Goal: Task Accomplishment & Management: Use online tool/utility

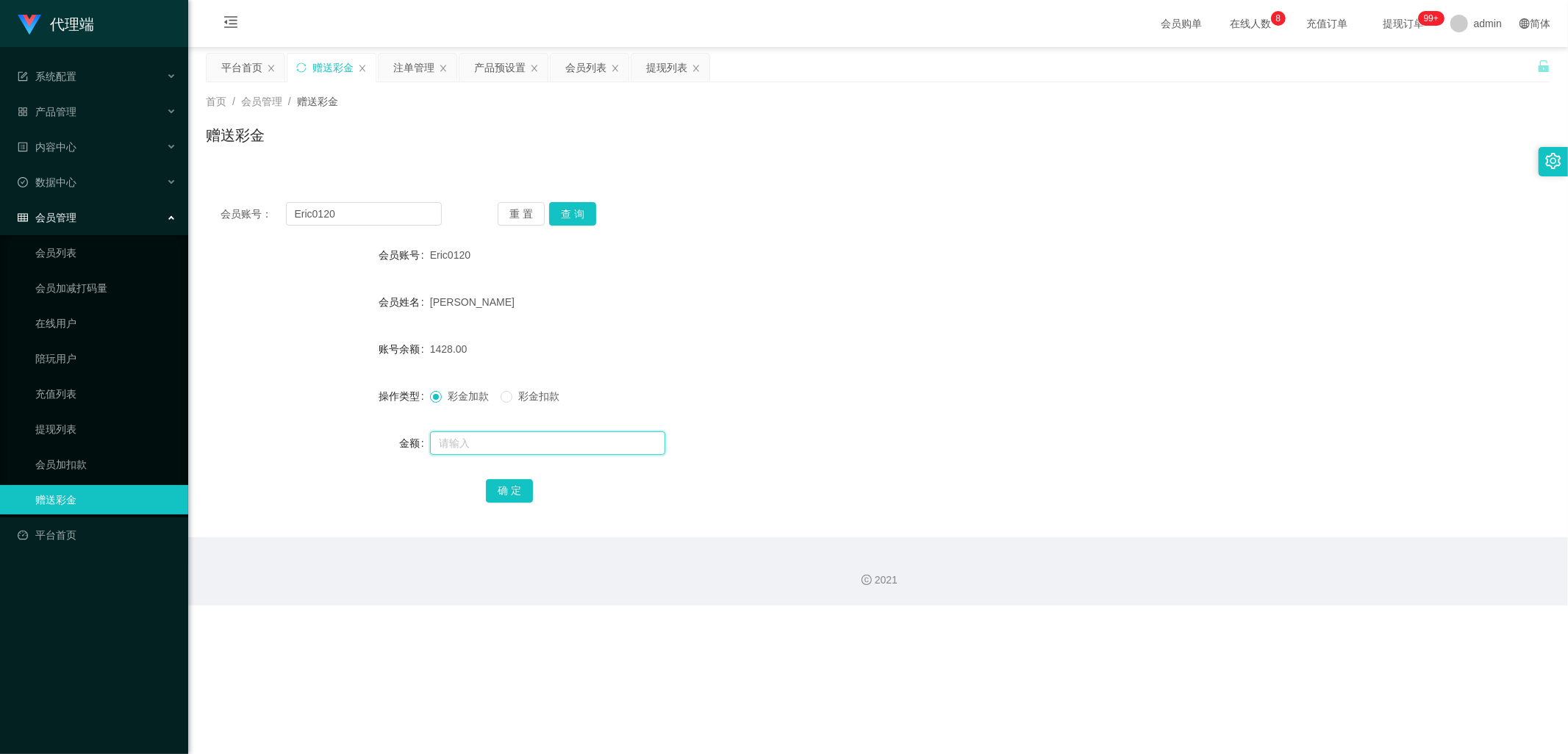
click at [493, 441] on input "text" at bounding box center [548, 443] width 235 height 23
type input "3000"
click at [505, 493] on button "确 定" at bounding box center [509, 490] width 47 height 23
drag, startPoint x: 498, startPoint y: 67, endPoint x: 463, endPoint y: 74, distance: 35.7
click at [498, 67] on div "产品预设置" at bounding box center [500, 67] width 52 height 28
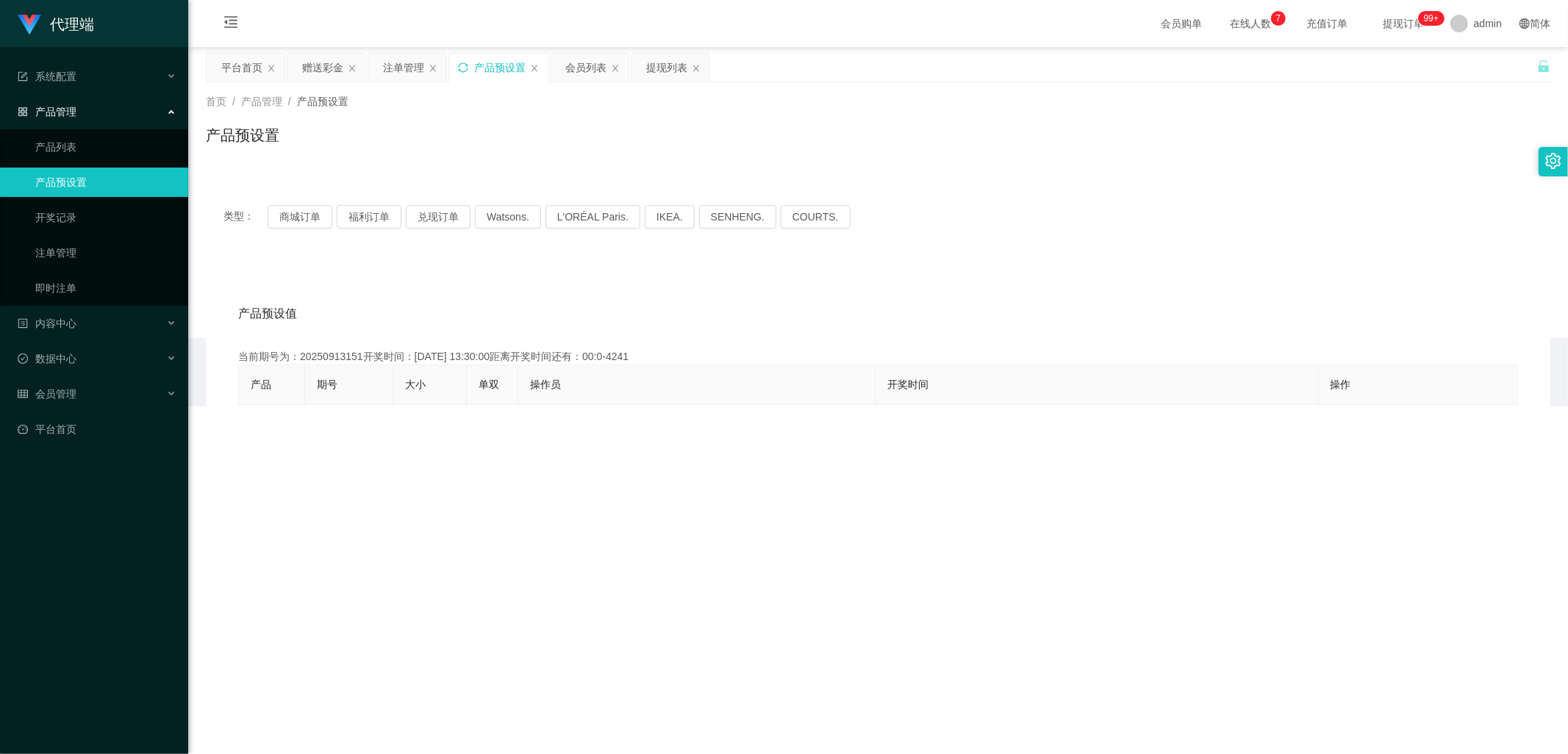
click at [460, 68] on icon "图标: sync" at bounding box center [463, 67] width 10 height 10
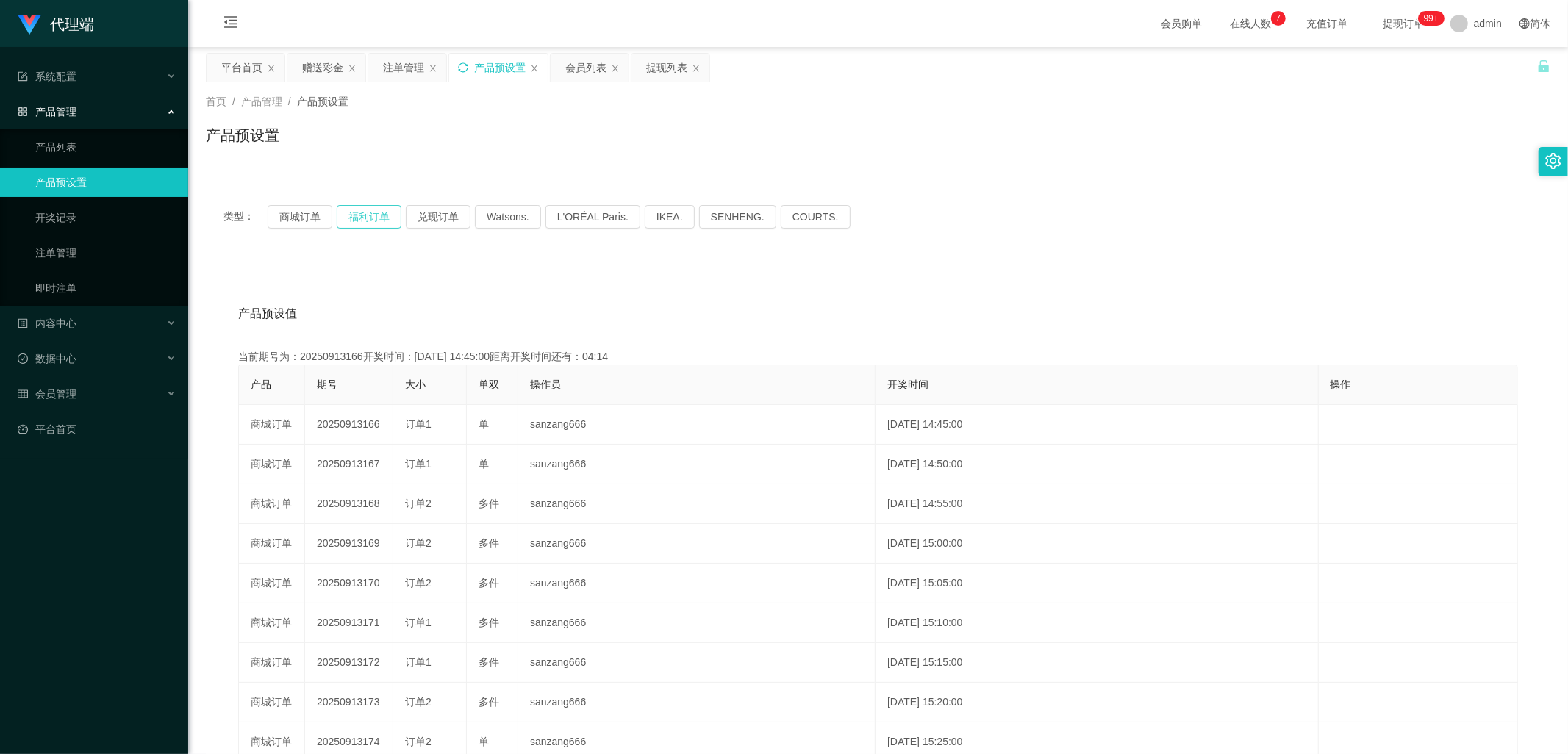
click at [354, 216] on button "福利订单" at bounding box center [369, 216] width 64 height 23
click at [385, 66] on div "注单管理" at bounding box center [403, 67] width 41 height 28
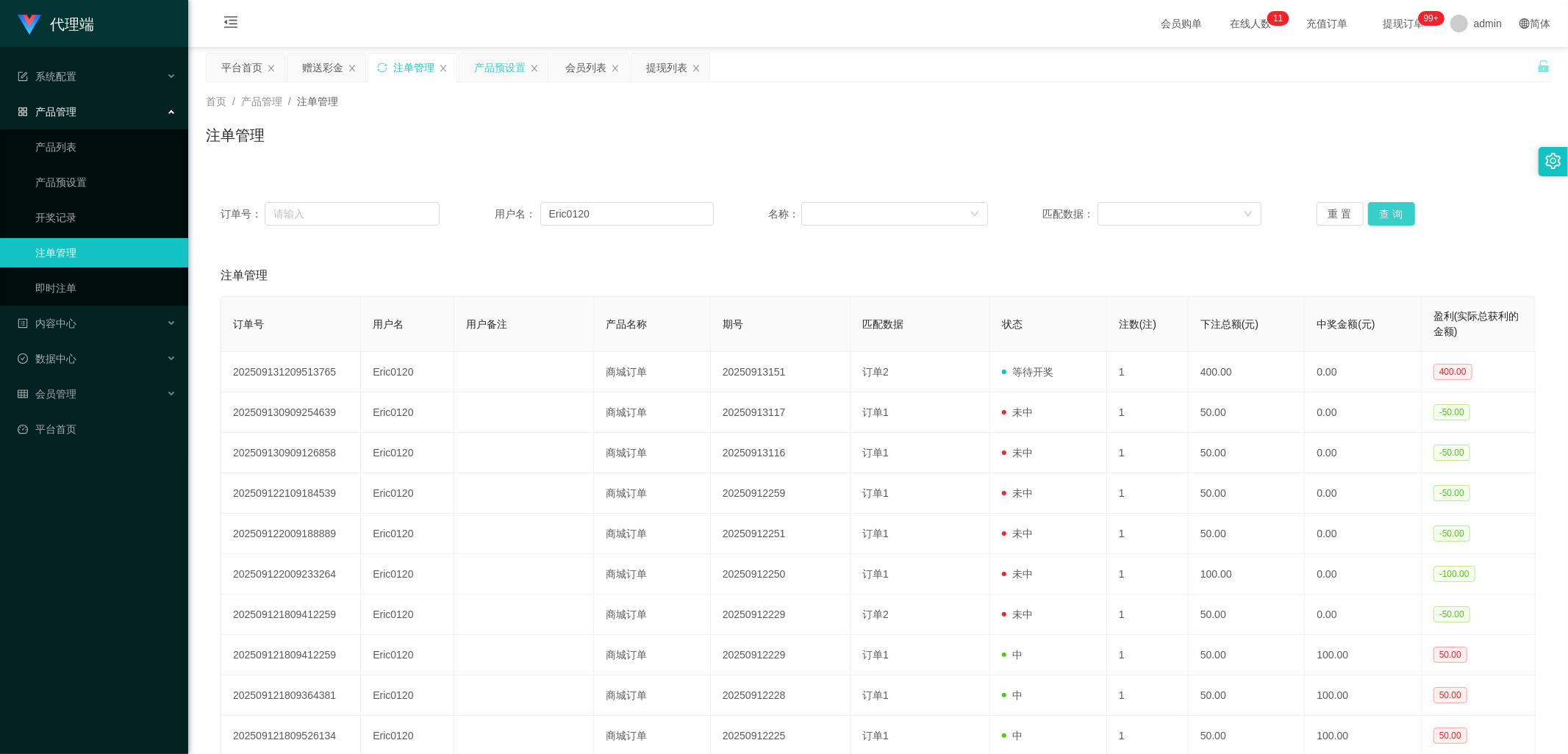
click at [1379, 208] on button "查 询" at bounding box center [1391, 213] width 47 height 23
click at [305, 68] on div "赠送彩金" at bounding box center [323, 67] width 41 height 28
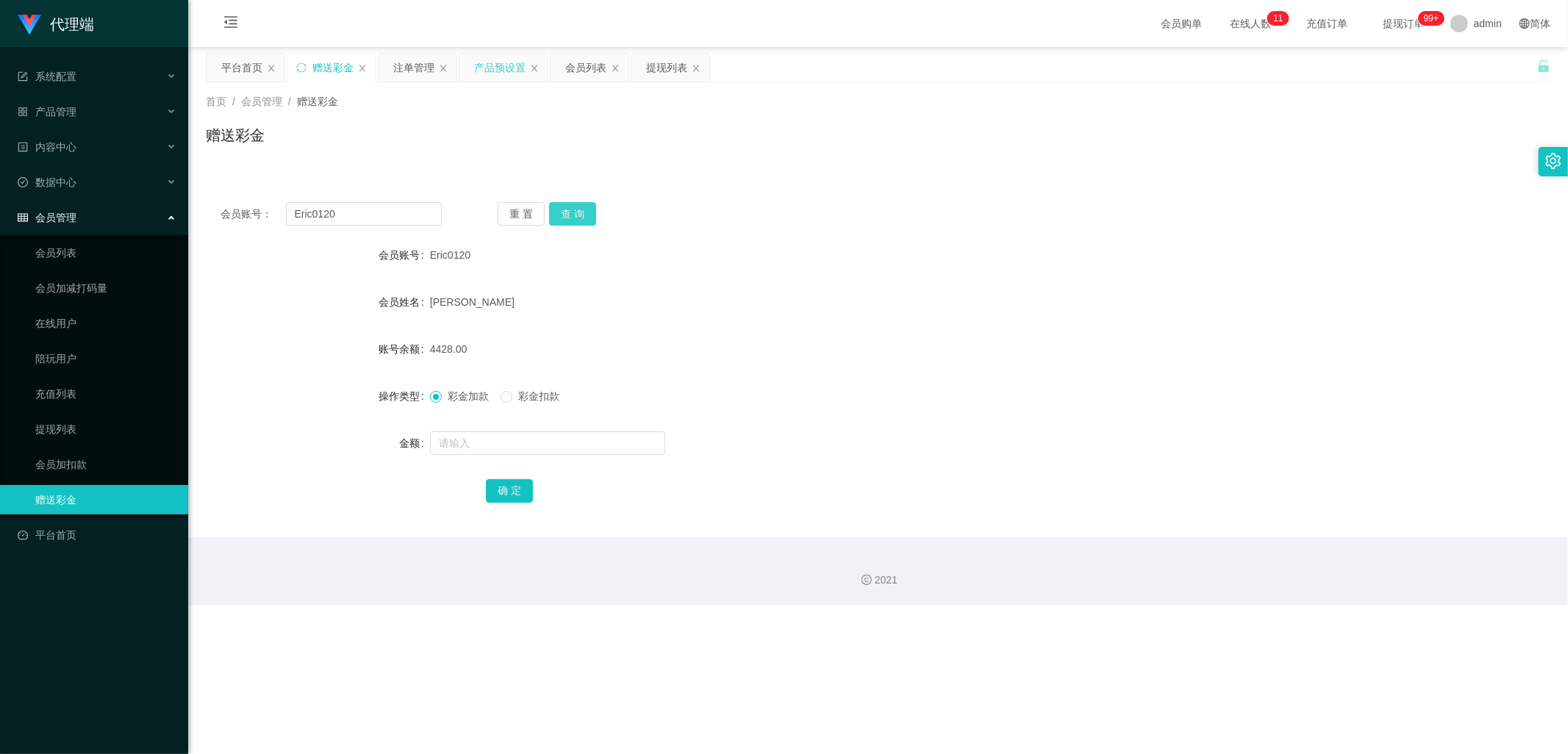
click at [568, 209] on button "查 询" at bounding box center [573, 213] width 47 height 23
